Goal: Task Accomplishment & Management: Use online tool/utility

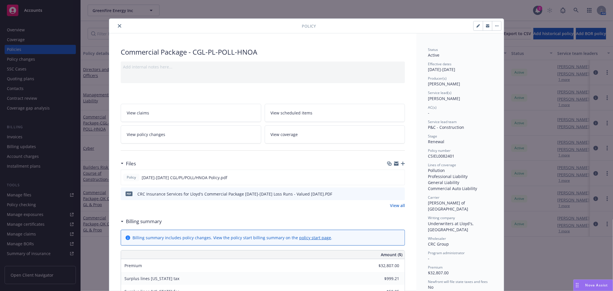
click at [118, 26] on icon "close" at bounding box center [119, 25] width 3 height 3
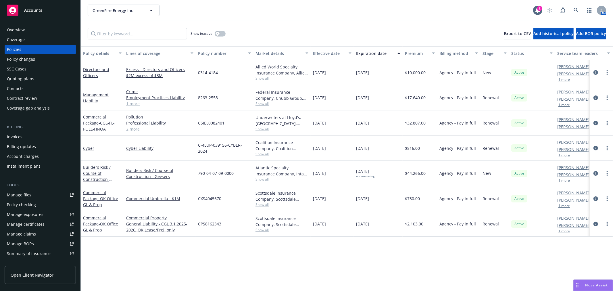
click at [32, 196] on link "Manage files" at bounding box center [40, 194] width 71 height 9
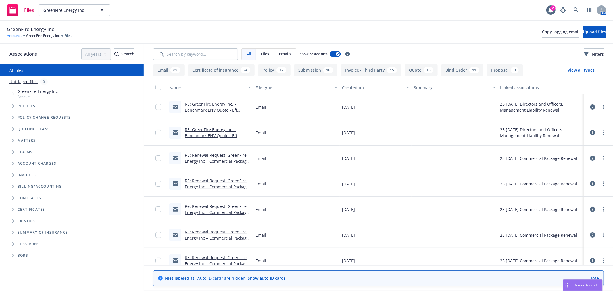
click at [15, 34] on link "Accounts" at bounding box center [14, 35] width 15 height 5
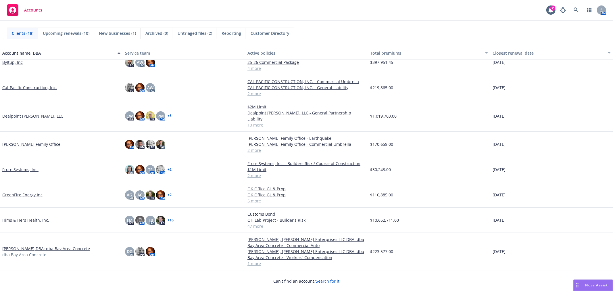
scroll to position [64, 0]
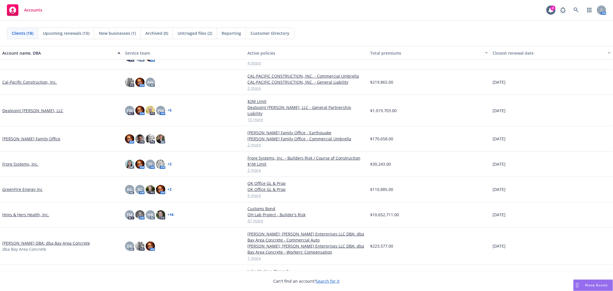
click at [18, 136] on link "Frisbie Family Office" at bounding box center [31, 139] width 58 height 6
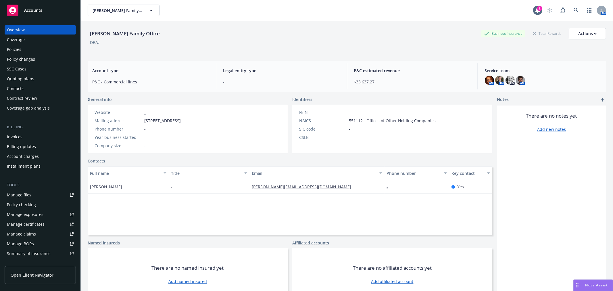
click at [18, 48] on div "Policies" at bounding box center [14, 49] width 14 height 9
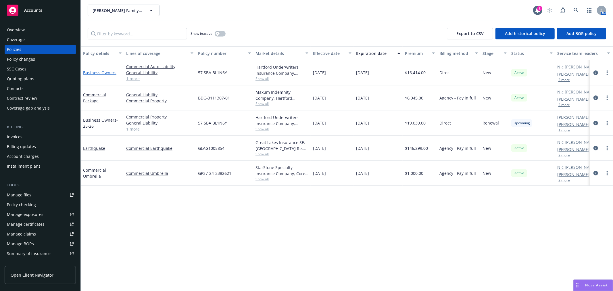
click at [104, 72] on link "Business Owners" at bounding box center [99, 72] width 33 height 5
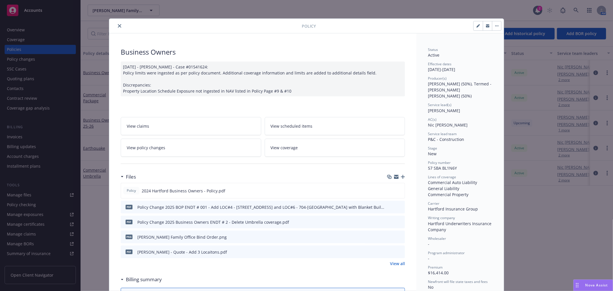
click at [118, 26] on icon "close" at bounding box center [119, 25] width 3 height 3
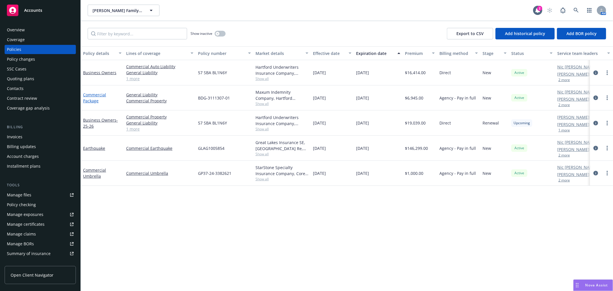
click at [95, 93] on link "Commercial Package" at bounding box center [94, 98] width 23 height 12
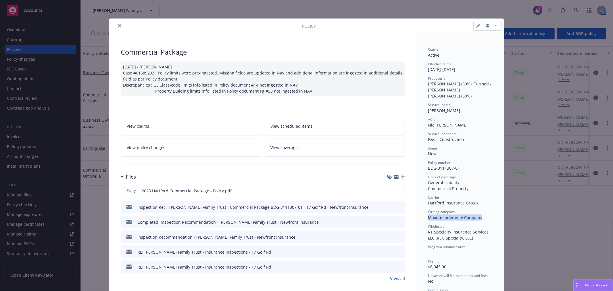
drag, startPoint x: 426, startPoint y: 212, endPoint x: 478, endPoint y: 213, distance: 52.1
click at [478, 215] on span "Maxum Indemnity Company" at bounding box center [455, 217] width 54 height 5
copy span "Maxum Indemnity Company"
click at [398, 190] on icon "preview file" at bounding box center [399, 190] width 5 height 4
click at [118, 25] on icon "close" at bounding box center [119, 25] width 3 height 3
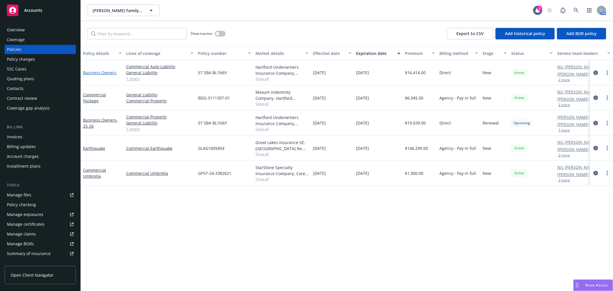
click at [96, 71] on link "Business Owners" at bounding box center [99, 72] width 33 height 5
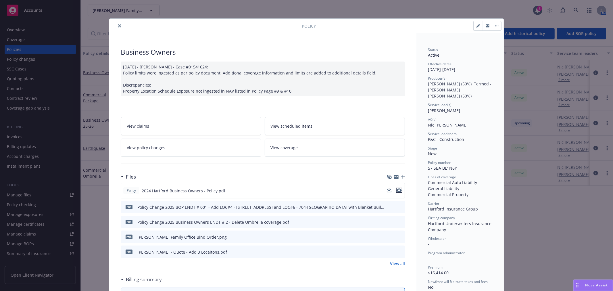
click at [398, 189] on icon "preview file" at bounding box center [399, 190] width 5 height 4
click at [118, 26] on icon "close" at bounding box center [119, 25] width 3 height 3
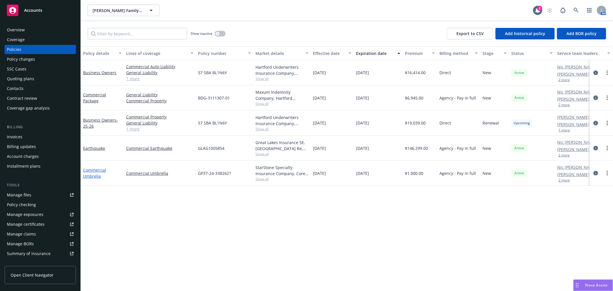
click at [95, 171] on link "Commercial Umbrella" at bounding box center [94, 173] width 23 height 12
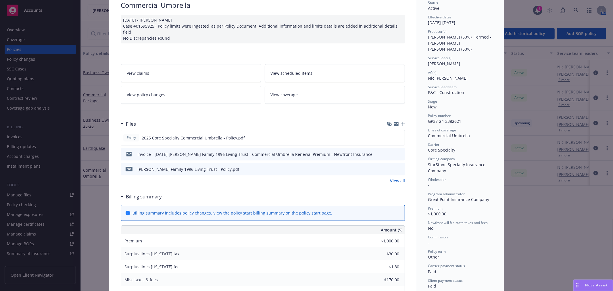
scroll to position [32, 0]
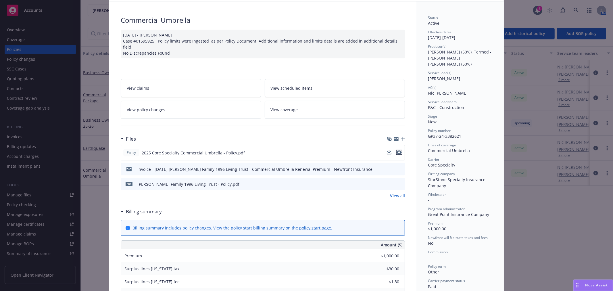
click at [399, 150] on icon "preview file" at bounding box center [399, 152] width 5 height 4
click at [388, 150] on icon "download file" at bounding box center [390, 152] width 5 height 5
click at [594, 283] on span "Nova Assist" at bounding box center [597, 285] width 23 height 5
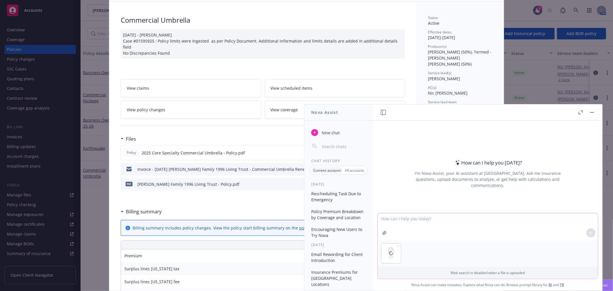
click at [408, 216] on textarea at bounding box center [488, 226] width 220 height 26
type textarea "Please break down the total premium per location"
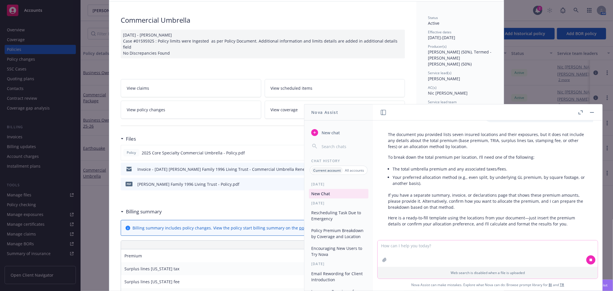
scroll to position [35, 0]
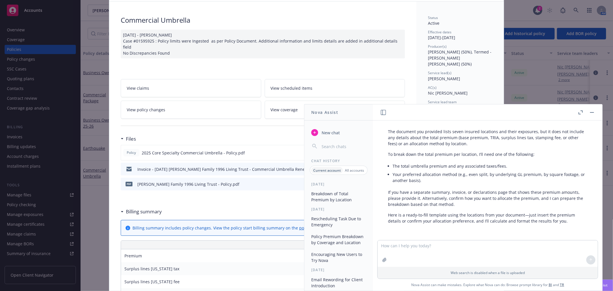
click at [592, 110] on button "button" at bounding box center [592, 112] width 7 height 7
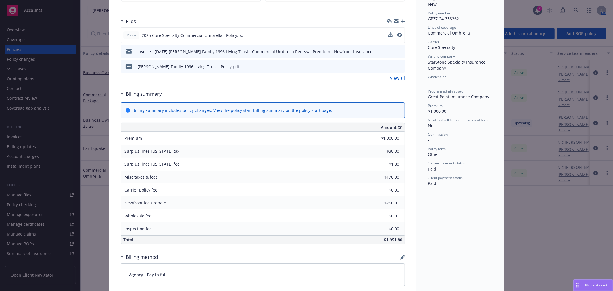
scroll to position [160, 0]
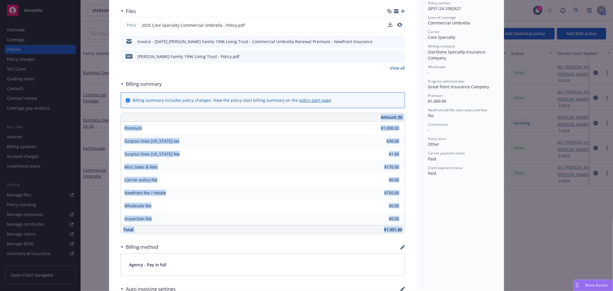
drag, startPoint x: 125, startPoint y: 109, endPoint x: 410, endPoint y: 225, distance: 308.6
click at [410, 225] on div "Commercial Umbrella 05/13/2025 - Venkata Reddy Case #01595925 : Policy limits w…" at bounding box center [262, 193] width 307 height 638
copy div "Amount ($) Premium Surplus lines California tax Surplus lines California fee Mi…"
click at [588, 283] on span "Nova Assist" at bounding box center [597, 285] width 23 height 5
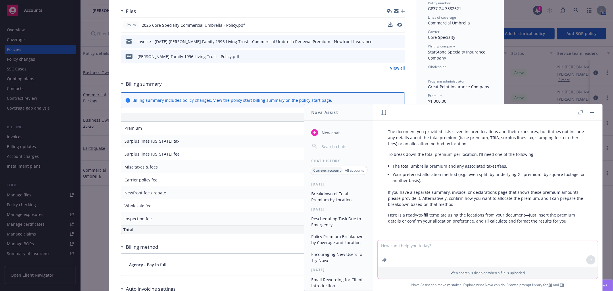
click at [419, 247] on textarea at bounding box center [488, 253] width 220 height 26
paste textarea "Amount ($) Premium $1,000.00 Surplus lines California tax $30.00 Surplus lines …"
type textarea "Amount ($) Premium $1,000.00 Surplus lines California tax $30.00 Surplus lines …"
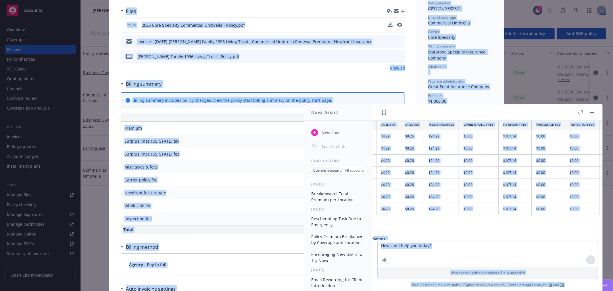
scroll to position [243, 165]
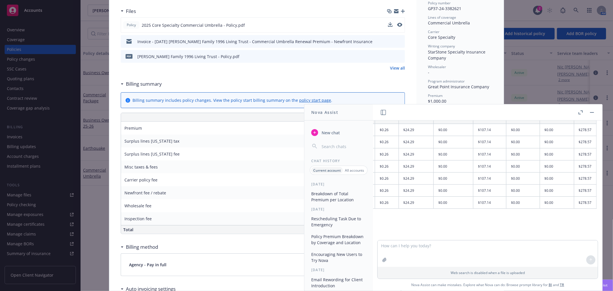
drag, startPoint x: 390, startPoint y: 125, endPoint x: 591, endPoint y: 205, distance: 216.6
click at [591, 205] on div "Thank you for providing the premium breakdown. To allocate the total costs per …" at bounding box center [428, 162] width 349 height 214
drag, startPoint x: 591, startPoint y: 111, endPoint x: 503, endPoint y: 116, distance: 87.6
click at [591, 111] on button "button" at bounding box center [592, 112] width 7 height 7
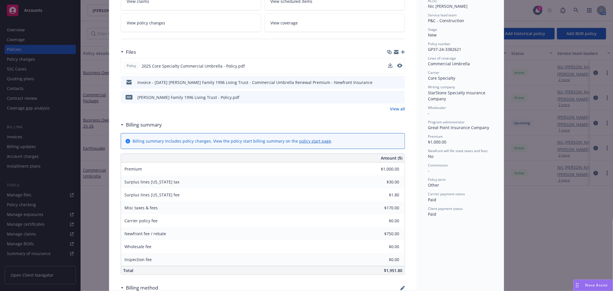
scroll to position [0, 0]
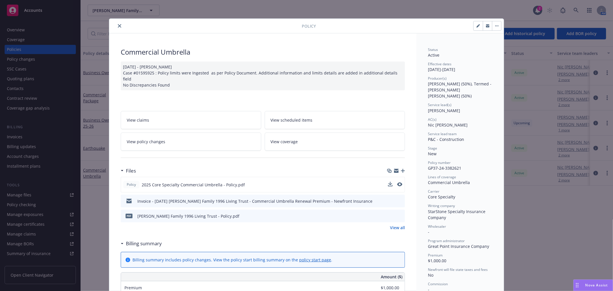
click at [118, 24] on icon "close" at bounding box center [119, 25] width 3 height 3
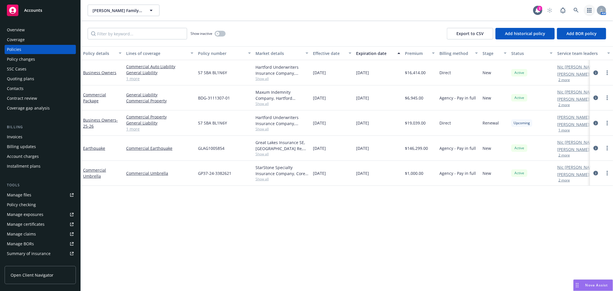
click at [590, 10] on icon "button" at bounding box center [590, 10] width 5 height 5
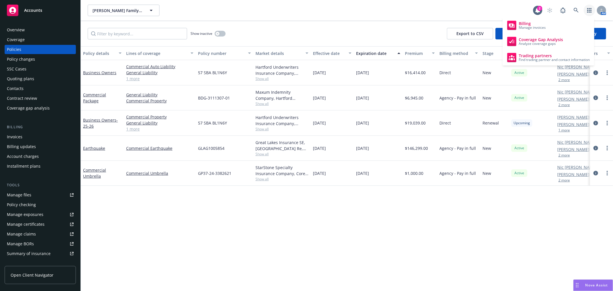
click at [372, 39] on div "Show inactive Export to CSV Add historical policy Add BOR policy" at bounding box center [347, 33] width 533 height 25
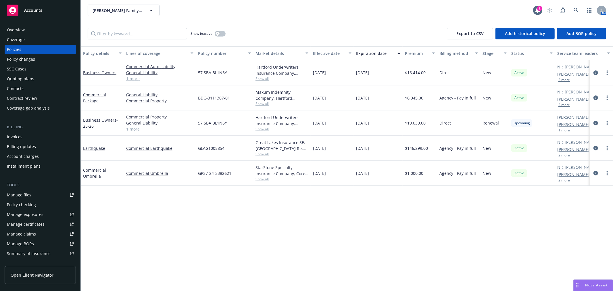
click at [28, 30] on div "Overview" at bounding box center [40, 29] width 67 height 9
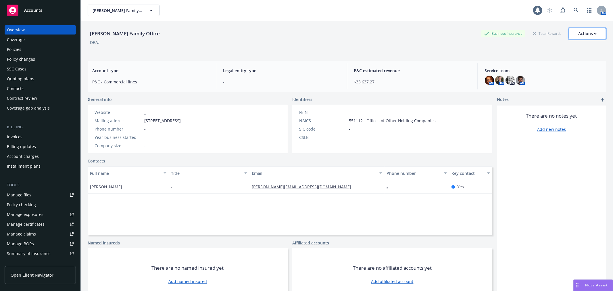
click at [588, 32] on div "Actions" at bounding box center [588, 33] width 18 height 11
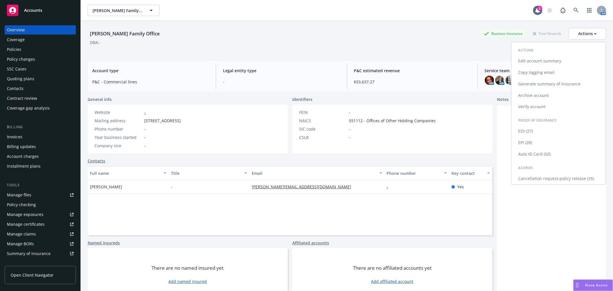
click at [561, 71] on link "Copy logging email" at bounding box center [559, 73] width 94 height 12
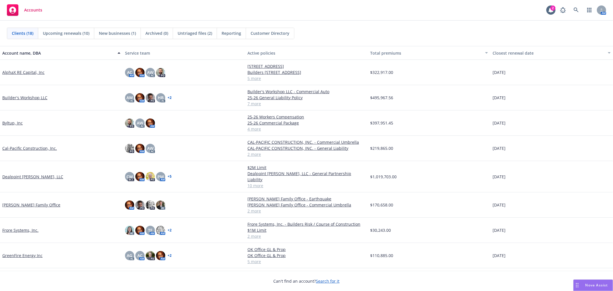
click at [23, 253] on link "GreenFire Energy Inc" at bounding box center [22, 256] width 40 height 6
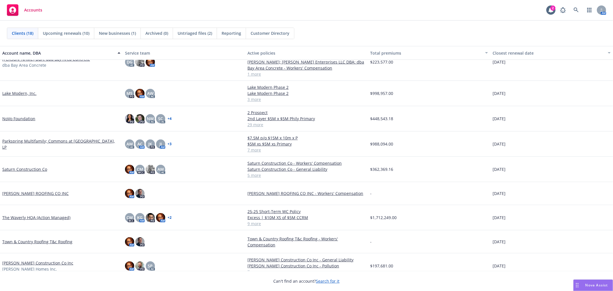
scroll to position [231, 0]
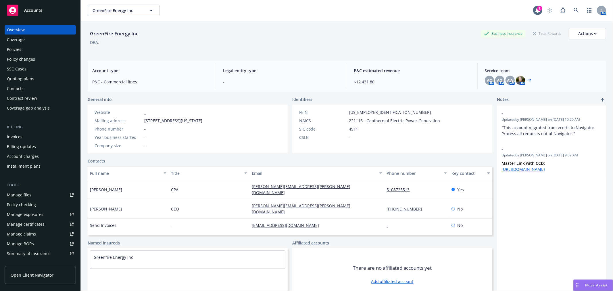
click at [23, 49] on div "Policies" at bounding box center [40, 49] width 67 height 9
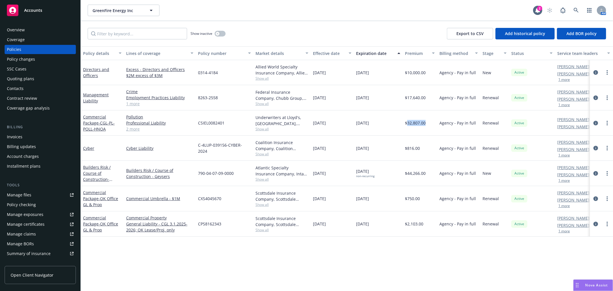
drag, startPoint x: 406, startPoint y: 124, endPoint x: 427, endPoint y: 129, distance: 20.7
click at [427, 129] on div "$32,807.00" at bounding box center [420, 122] width 35 height 25
copy span "32,807.00"
click at [584, 284] on div "Nova Assist" at bounding box center [597, 285] width 32 height 5
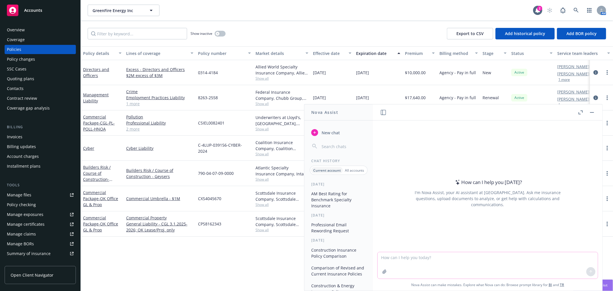
click at [440, 256] on textarea at bounding box center [488, 265] width 220 height 26
click at [490, 259] on textarea "what is the percentage of change from" at bounding box center [488, 265] width 220 height 27
paste textarea "$32,807.00"
click at [541, 257] on textarea "what is the percentage of change from $32,807.00 to" at bounding box center [488, 265] width 220 height 27
paste textarea "$26,015.00 ​"
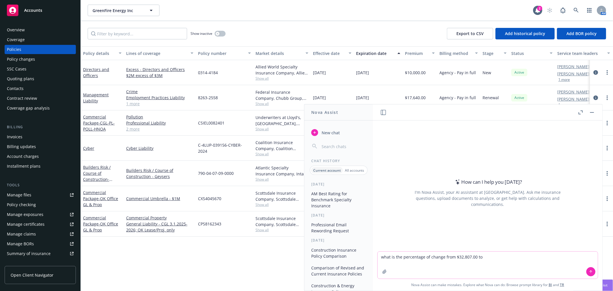
type textarea "what is the percentage of change from $32,807.00 to $26,015.00 ​"
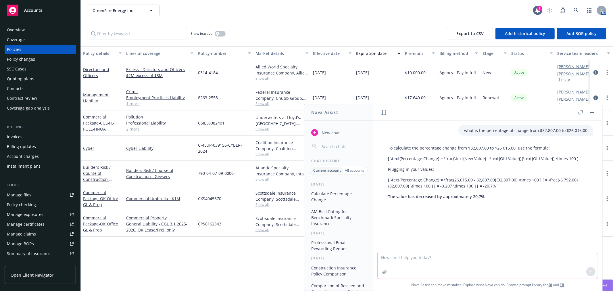
click at [479, 257] on textarea at bounding box center [488, 265] width 220 height 26
click at [470, 259] on textarea at bounding box center [488, 265] width 220 height 26
type textarea "What is the percentage of change from $816 to $977"
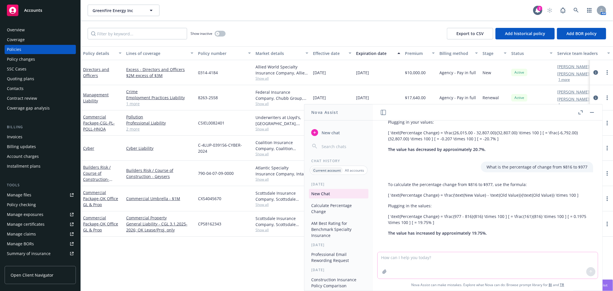
scroll to position [47, 0]
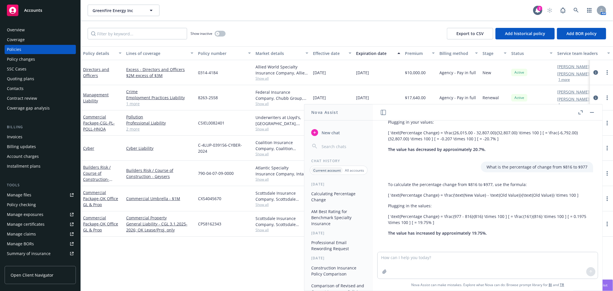
click at [592, 114] on button "button" at bounding box center [592, 112] width 7 height 7
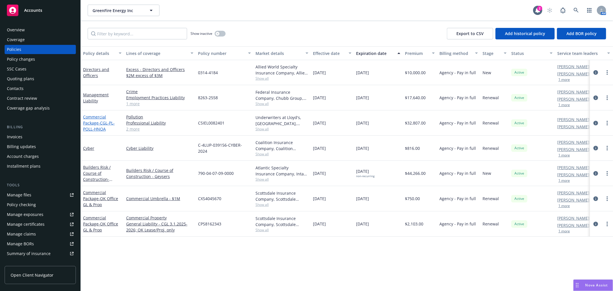
click at [88, 116] on link "Commercial Package - CGL-PL-POLL-HNOA" at bounding box center [99, 123] width 32 height 18
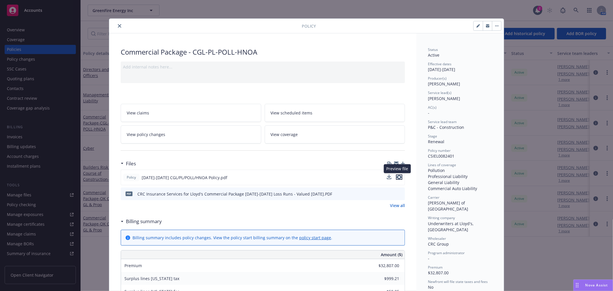
click at [397, 177] on icon "preview file" at bounding box center [399, 177] width 5 height 4
click at [389, 176] on icon "download file" at bounding box center [390, 177] width 5 height 5
click at [592, 285] on span "Nova Assist" at bounding box center [597, 285] width 23 height 5
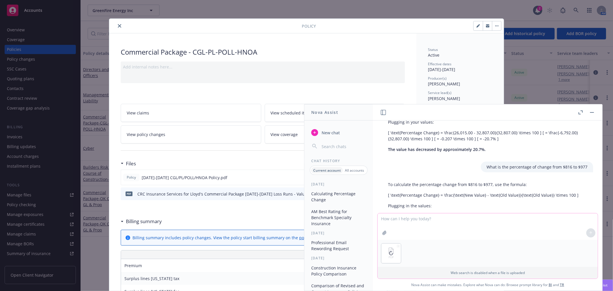
click at [481, 221] on textarea at bounding box center [488, 226] width 220 height 26
type textarea "what revenue is this rated on?"
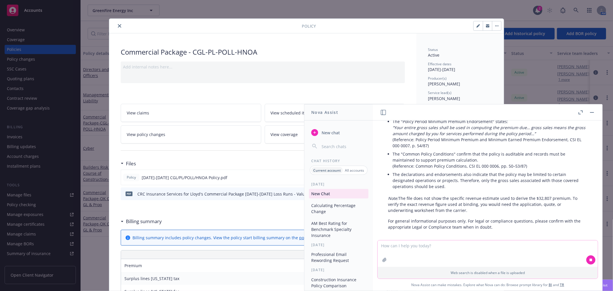
scroll to position [231, 0]
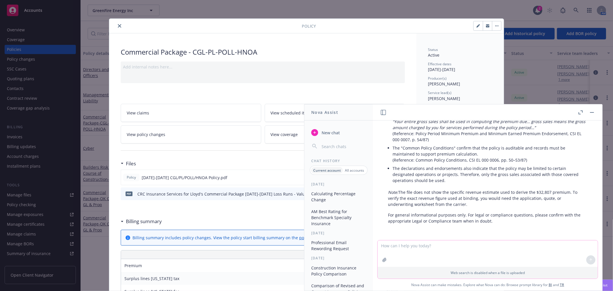
click at [422, 248] on textarea at bounding box center [488, 253] width 220 height 26
type textarea "what is the percentage of change from $3,302,000 to $3,566,884?"
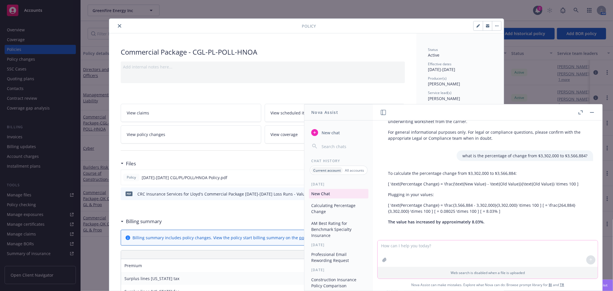
scroll to position [314, 0]
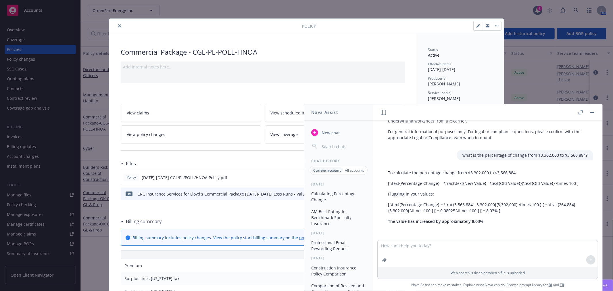
click at [592, 110] on button "button" at bounding box center [592, 112] width 7 height 7
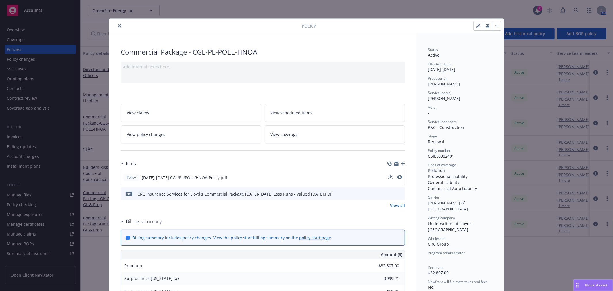
click at [593, 286] on span "Nova Assist" at bounding box center [597, 285] width 23 height 5
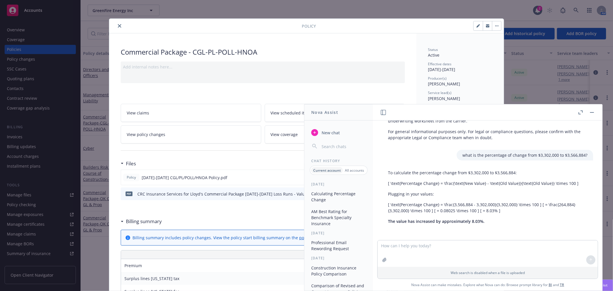
click at [332, 132] on span "New chat" at bounding box center [331, 133] width 20 height 6
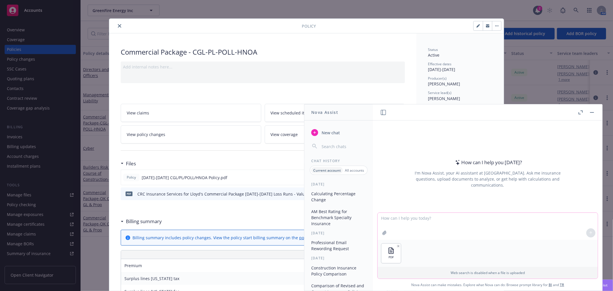
click at [428, 219] on textarea at bounding box center [488, 226] width 220 height 27
click at [513, 217] on textarea "what is the rate per $1000 in revenue if the revenue was" at bounding box center [488, 226] width 220 height 27
paste textarea "$3,302,000"
type textarea "what is the rate per $1000 in revenue if the revenue was $3,302,000"
click at [587, 232] on button at bounding box center [591, 232] width 9 height 9
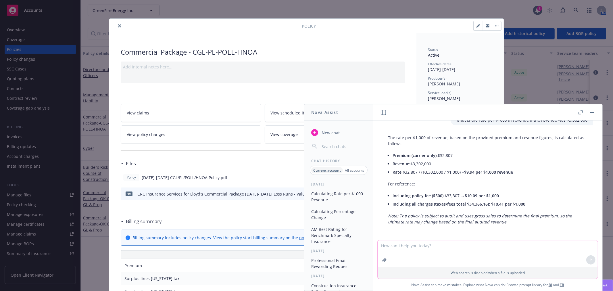
scroll to position [30, 0]
drag, startPoint x: 467, startPoint y: 171, endPoint x: 477, endPoint y: 171, distance: 9.8
click at [477, 171] on span "$9.94 per $1,000 revenue" at bounding box center [489, 171] width 49 height 5
copy span "$9.94"
click at [118, 25] on icon "close" at bounding box center [119, 25] width 3 height 3
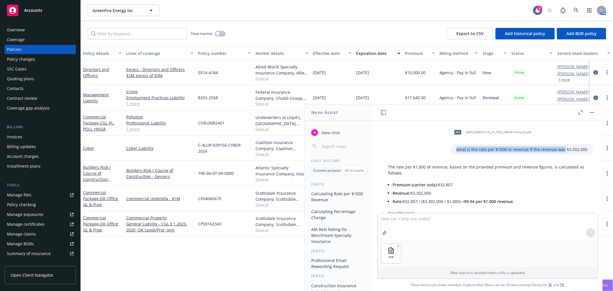
drag, startPoint x: 452, startPoint y: 148, endPoint x: 557, endPoint y: 148, distance: 105.0
click at [557, 148] on p "what is the rate per $1000 in revenue if the revenue was $3,302,000" at bounding box center [522, 149] width 131 height 6
copy p "what is the rate per $1000 in revenue if the revenue was"
click at [393, 219] on textarea at bounding box center [488, 226] width 220 height 26
paste textarea "what is the rate per $1000 in revenue if the revenue was"
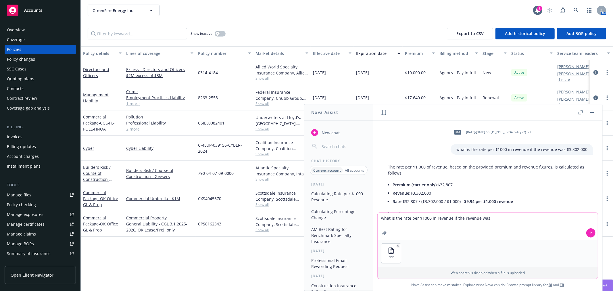
click at [518, 216] on textarea "what is the rate per $1000 in revenue if the revenue was" at bounding box center [488, 226] width 220 height 27
paste textarea "$3,566,884"
click at [484, 217] on textarea "what is the rate per $1000 in revenue if the revenue was$3,566,884" at bounding box center [488, 226] width 220 height 27
type textarea "what is the rate per $1000 in revenue if the revenue was $3,566,884"
click at [589, 232] on icon at bounding box center [591, 233] width 4 height 4
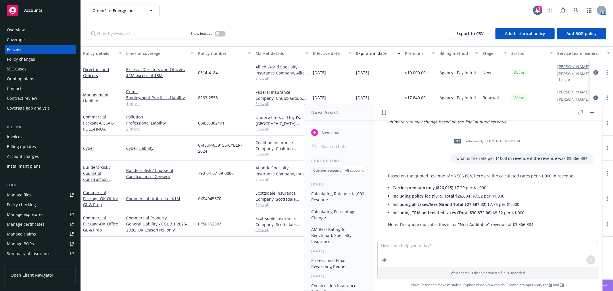
scroll to position [133, 0]
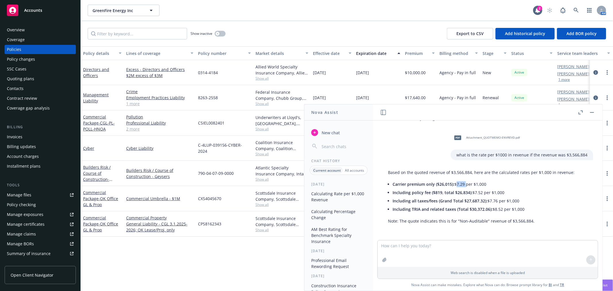
drag, startPoint x: 456, startPoint y: 183, endPoint x: 466, endPoint y: 183, distance: 10.6
click at [466, 183] on li "Carrier premium only ($26,015): $7.29 per $1,000" at bounding box center [484, 184] width 182 height 8
copy li "$7.29"
click at [453, 249] on textarea at bounding box center [488, 253] width 220 height 26
click at [528, 246] on textarea "what is the percentage of change between the $9.94 to $7.29 rate?" at bounding box center [488, 253] width 220 height 27
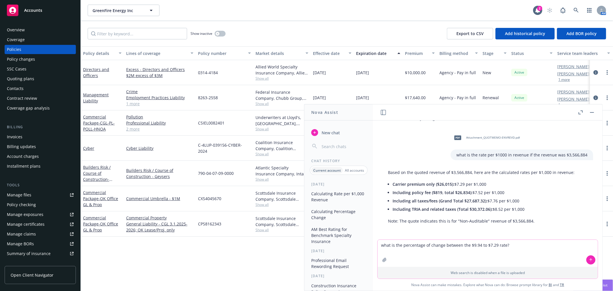
type textarea "what is the percentage of change between the $9.94 to $7.29 rate?"
click at [589, 259] on icon at bounding box center [591, 260] width 4 height 4
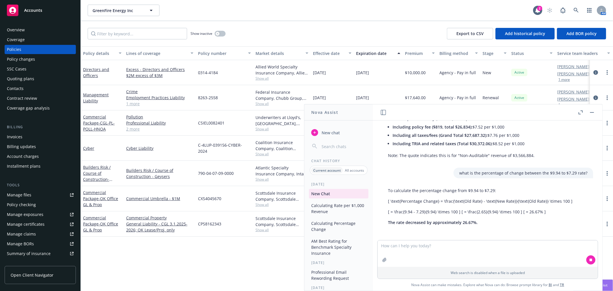
scroll to position [200, 0]
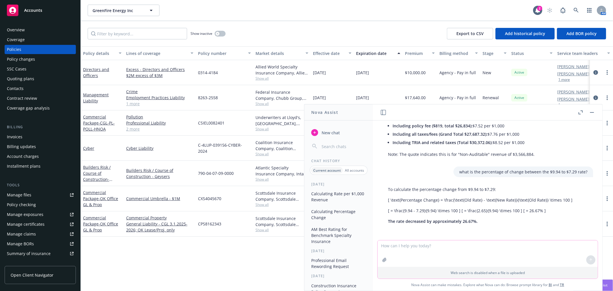
click at [402, 243] on textarea at bounding box center [488, 253] width 220 height 26
paste textarea
click at [467, 246] on textarea "please add -" at bounding box center [488, 253] width 220 height 27
paste textarea "32,807.00"
click at [469, 245] on textarea "please add - 32,807.00 and" at bounding box center [488, 253] width 220 height 27
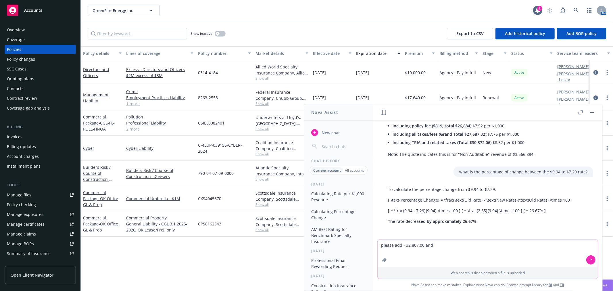
paste textarea "$816.00"
type textarea "please add - 32,807.00 and $816.00"
click at [587, 257] on button at bounding box center [591, 259] width 9 height 9
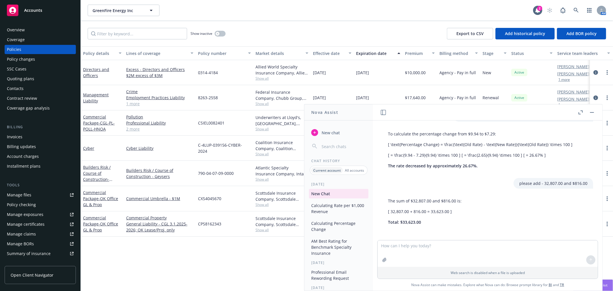
scroll to position [256, 0]
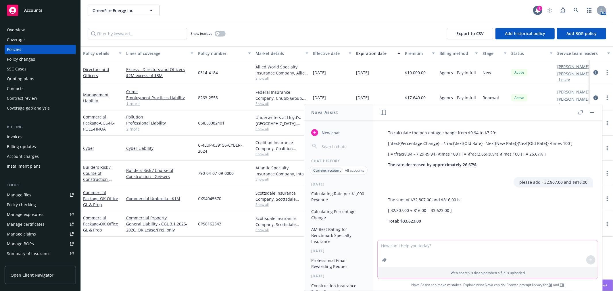
click at [446, 246] on textarea at bounding box center [488, 253] width 220 height 26
paste textarea "$26,015.00"
type textarea "please add $26,015.00 and $977"
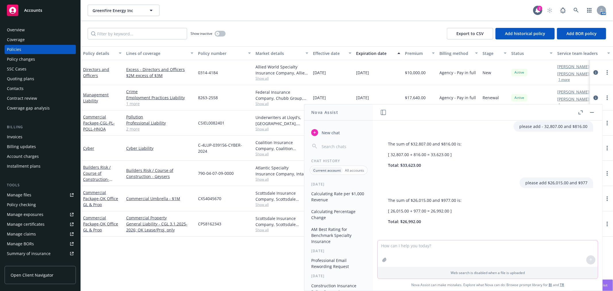
scroll to position [312, 0]
click at [460, 248] on textarea at bounding box center [488, 253] width 220 height 26
type textarea "what is the percentage of change from $33,623 to $26,992?"
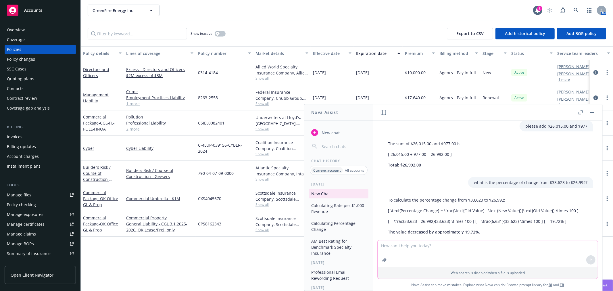
scroll to position [379, 0]
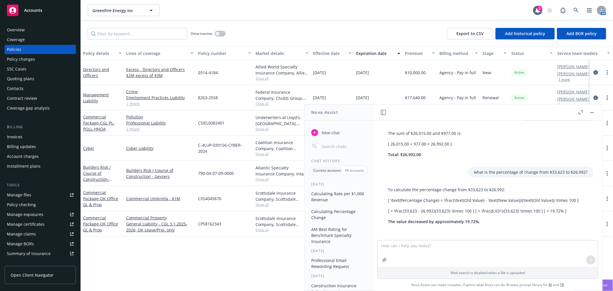
click at [594, 111] on button "button" at bounding box center [592, 112] width 7 height 7
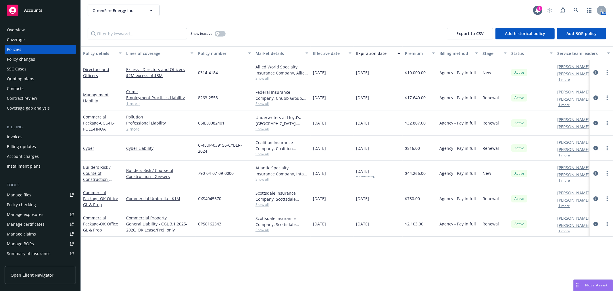
click at [588, 284] on span "Nova Assist" at bounding box center [597, 285] width 23 height 5
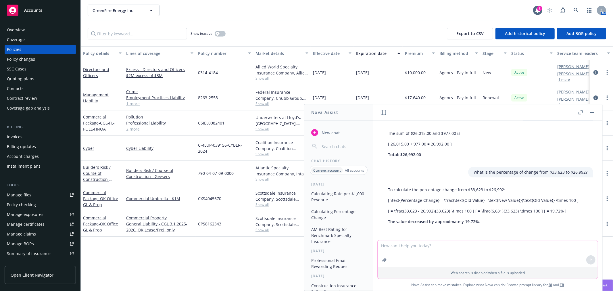
click at [462, 253] on textarea at bounding box center [488, 253] width 220 height 26
click at [442, 242] on textarea "please add" at bounding box center [488, 253] width 220 height 27
type textarea "please add $27,687.32"
click at [593, 110] on button "button" at bounding box center [592, 112] width 7 height 7
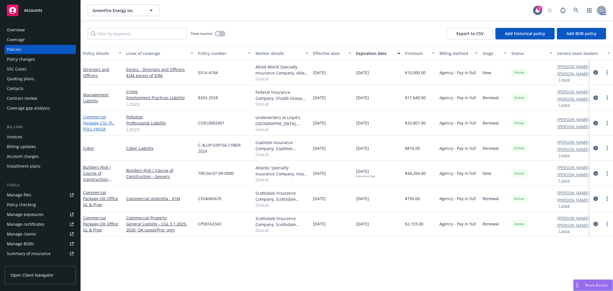
click at [91, 118] on link "Commercial Package - CGL-PL-POLL-HNOA" at bounding box center [99, 123] width 32 height 18
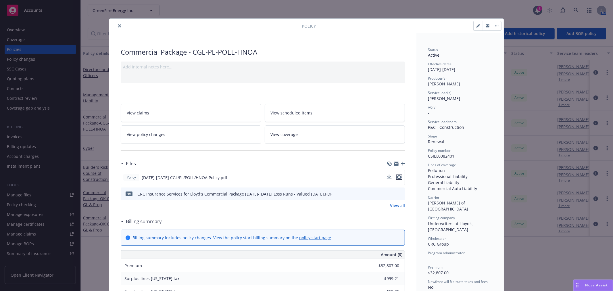
click at [397, 178] on icon "preview file" at bounding box center [399, 177] width 5 height 4
click at [606, 285] on span "Nova Assist" at bounding box center [597, 285] width 23 height 5
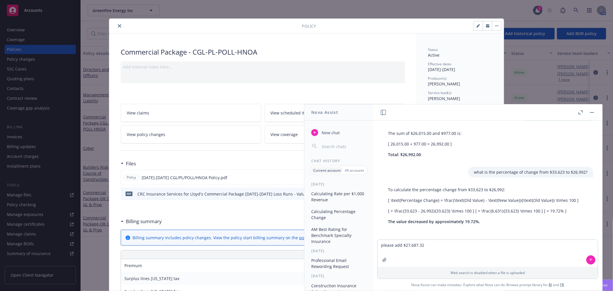
scroll to position [347, 0]
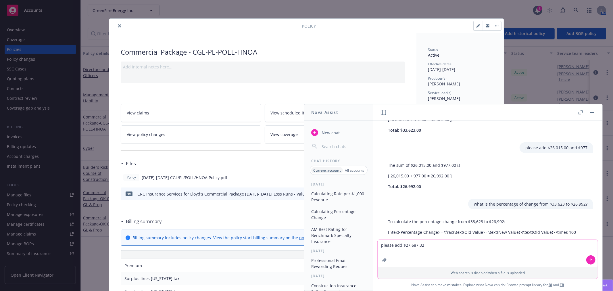
drag, startPoint x: 433, startPoint y: 249, endPoint x: 267, endPoint y: 239, distance: 166.8
click at [267, 239] on body "Accounts Overview Coverage Policies Policy changes SSC Cases Quoting plans Cont…" at bounding box center [306, 145] width 613 height 291
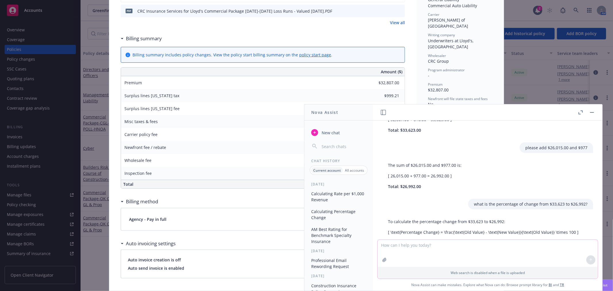
scroll to position [192, 0]
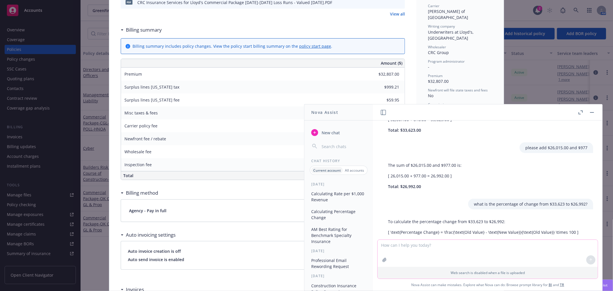
click at [502, 251] on textarea at bounding box center [488, 253] width 220 height 27
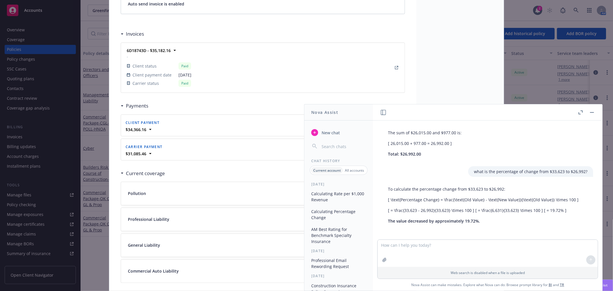
scroll to position [380, 0]
click at [465, 249] on textarea at bounding box center [488, 253] width 220 height 27
type textarea "f"
type textarea "w"
type textarea "please add $27,687.32 and $977"
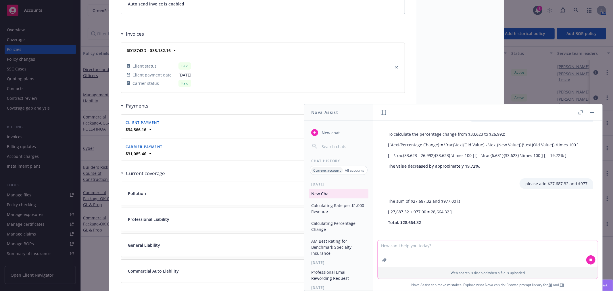
scroll to position [436, 0]
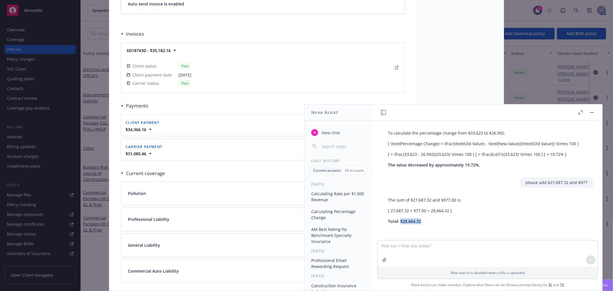
drag, startPoint x: 400, startPoint y: 220, endPoint x: 422, endPoint y: 221, distance: 22.2
click at [422, 221] on p "Total: $28,664.32" at bounding box center [425, 221] width 74 height 6
copy span "$28,664.32"
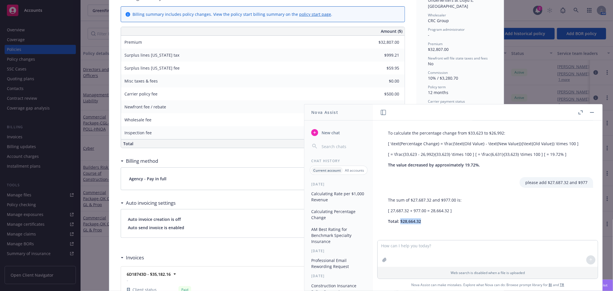
click at [594, 110] on button "button" at bounding box center [592, 112] width 7 height 7
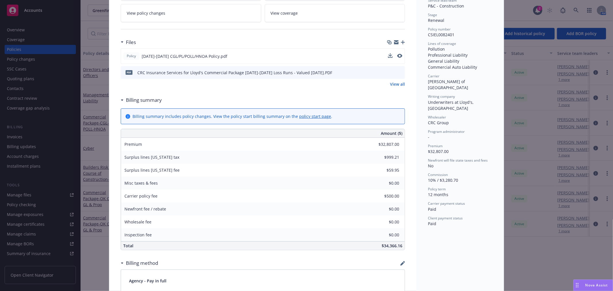
scroll to position [0, 0]
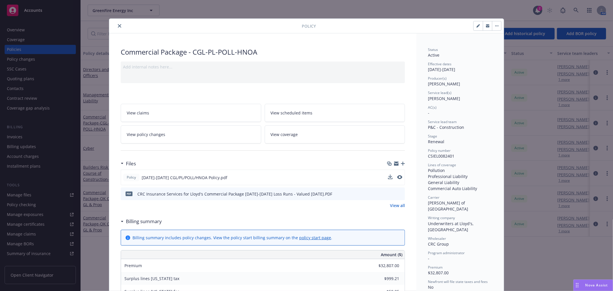
click at [119, 26] on button "close" at bounding box center [119, 25] width 7 height 7
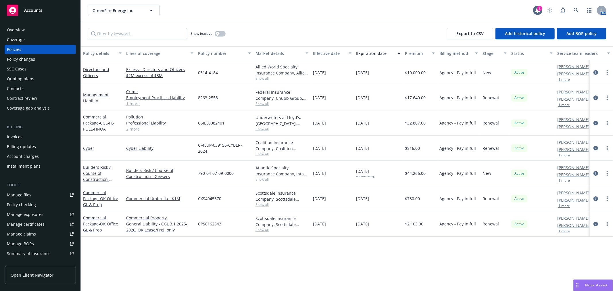
click at [588, 282] on div "Nova Assist" at bounding box center [593, 285] width 39 height 11
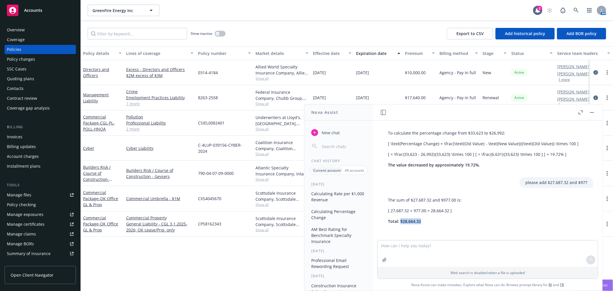
click at [338, 132] on span "New chat" at bounding box center [331, 133] width 20 height 6
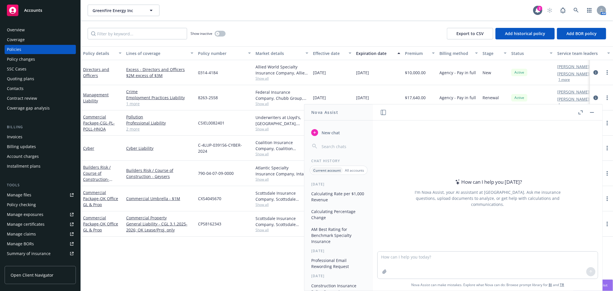
click at [426, 258] on textarea at bounding box center [488, 265] width 220 height 27
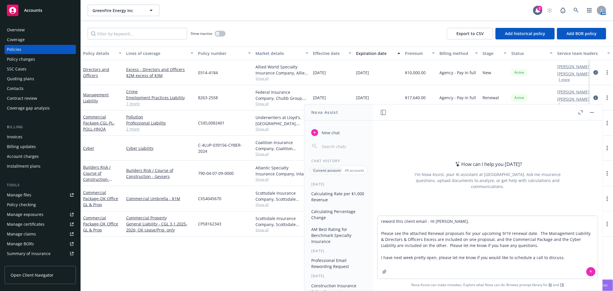
type textarea "reword this client email - Hi Cory, Please see the attached Renewal proposals f…"
click at [588, 275] on button at bounding box center [591, 271] width 9 height 9
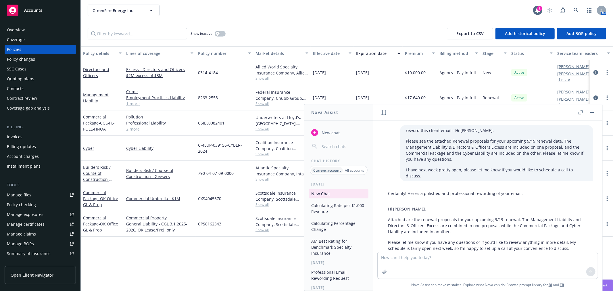
scroll to position [26, 0]
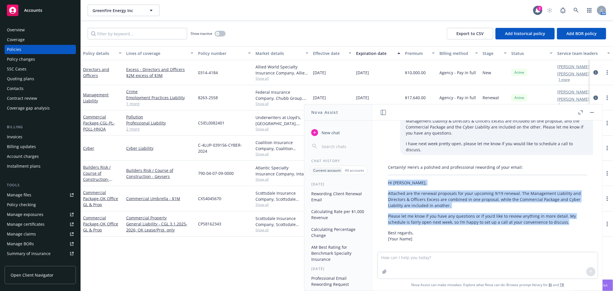
drag, startPoint x: 387, startPoint y: 180, endPoint x: 579, endPoint y: 216, distance: 195.5
click at [579, 216] on div "Certainly! Here’s a polished and professional rewording of your email: Hi Cory,…" at bounding box center [488, 203] width 211 height 82
copy div "Hi Cory, Attached are the renewal proposals for your upcoming 9/19 renewal. The…"
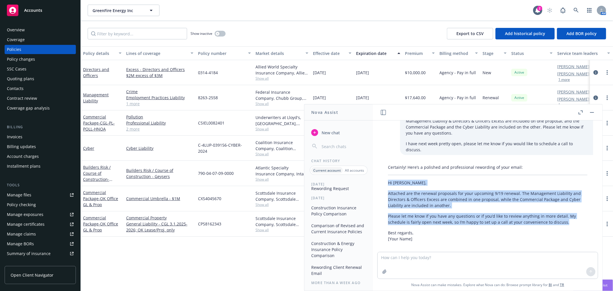
click at [354, 227] on button "Comparison of Revised and Current Insurance Policies" at bounding box center [339, 229] width 60 height 16
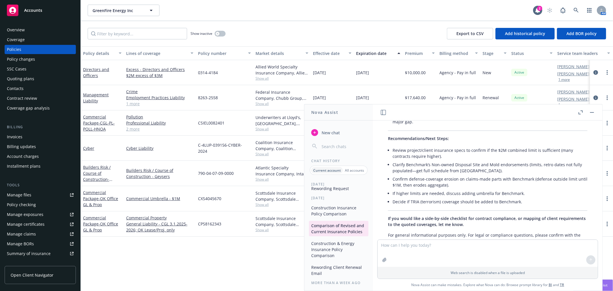
scroll to position [478, 0]
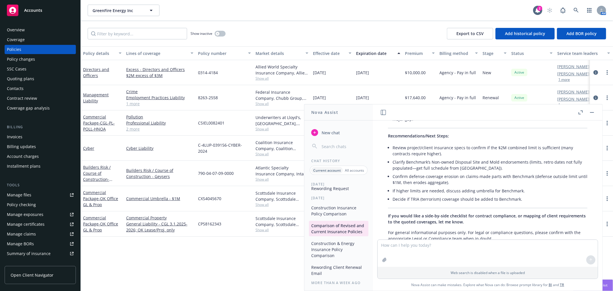
click at [591, 111] on button "button" at bounding box center [592, 112] width 7 height 7
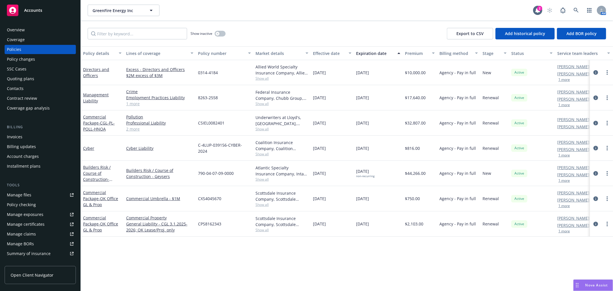
click at [588, 284] on span "Nova Assist" at bounding box center [597, 285] width 23 height 5
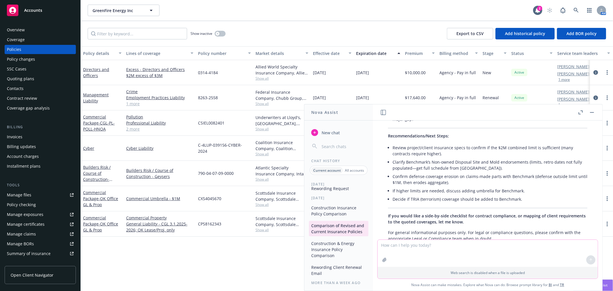
click at [416, 252] on textarea at bounding box center [488, 253] width 220 height 27
paste textarea "Hi Cory, Attached are the renewal proposals for your upcoming 9/19 renewal. The…"
type textarea "please reword this revised version - Hi Cory, Attached are the renewal proposal…"
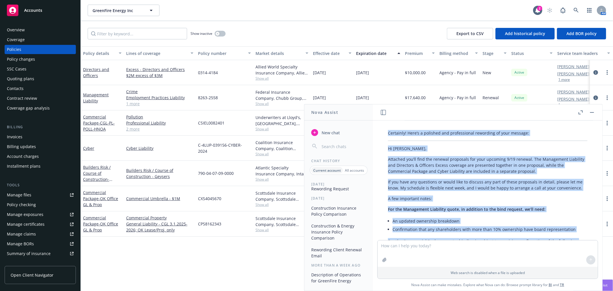
scroll to position [698, 0]
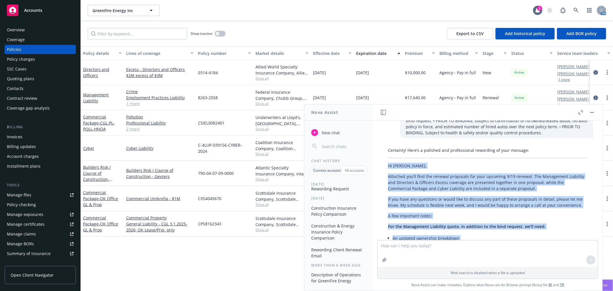
drag, startPoint x: 581, startPoint y: 205, endPoint x: 388, endPoint y: 148, distance: 201.4
click at [388, 148] on div "Certainly! Here’s a polished and professional rewording of your message: Hi Cor…" at bounding box center [488, 231] width 211 height 172
copy div "Hi Cory, Attached you’ll find the renewal proposals for your upcoming 9/19 rene…"
click at [595, 111] on button "button" at bounding box center [592, 112] width 7 height 7
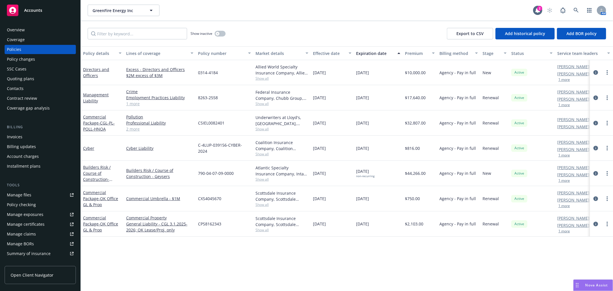
click at [45, 30] on div "Overview" at bounding box center [40, 29] width 67 height 9
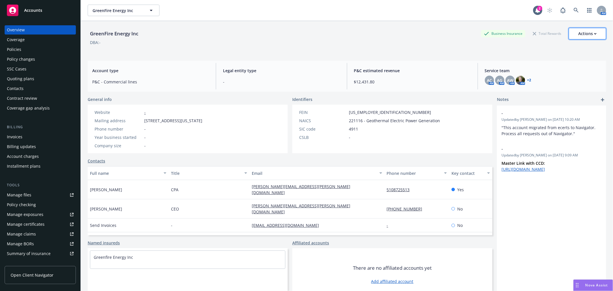
click at [580, 35] on div "Actions" at bounding box center [588, 33] width 18 height 11
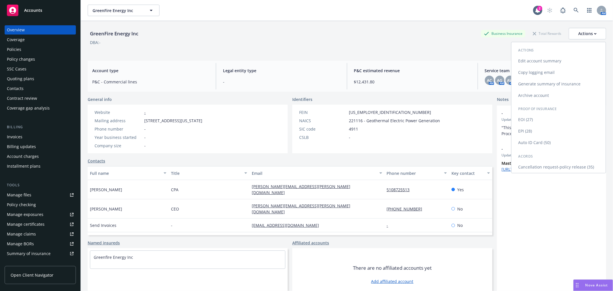
click at [555, 73] on link "Copy logging email" at bounding box center [559, 73] width 94 height 12
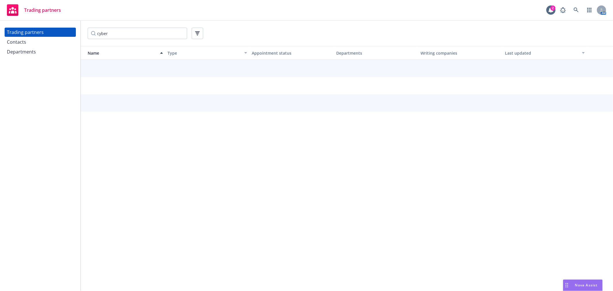
type input "cyber"
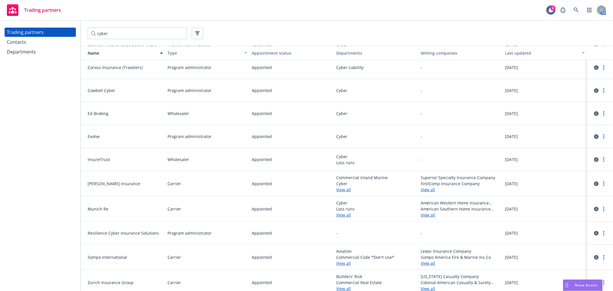
scroll to position [100, 0]
